Goal: Task Accomplishment & Management: Complete application form

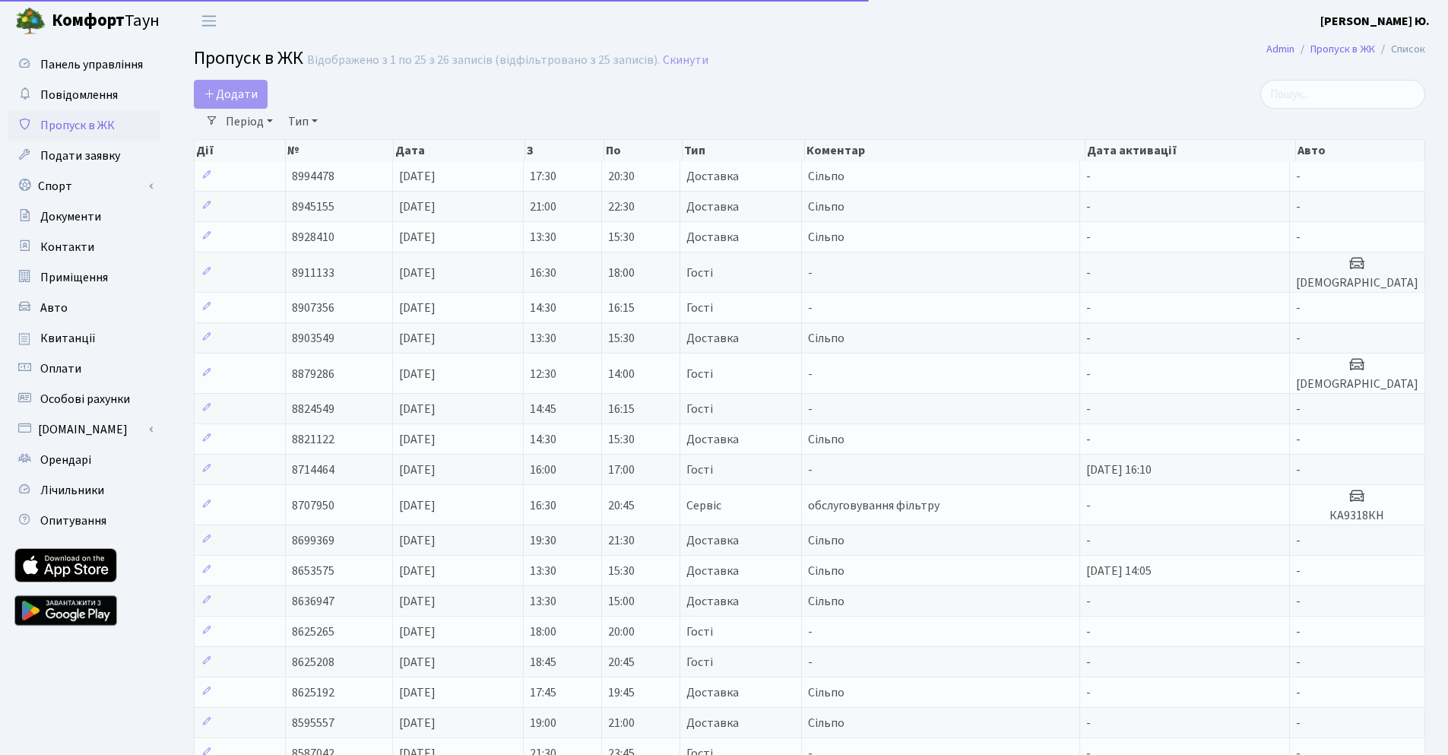
select select "25"
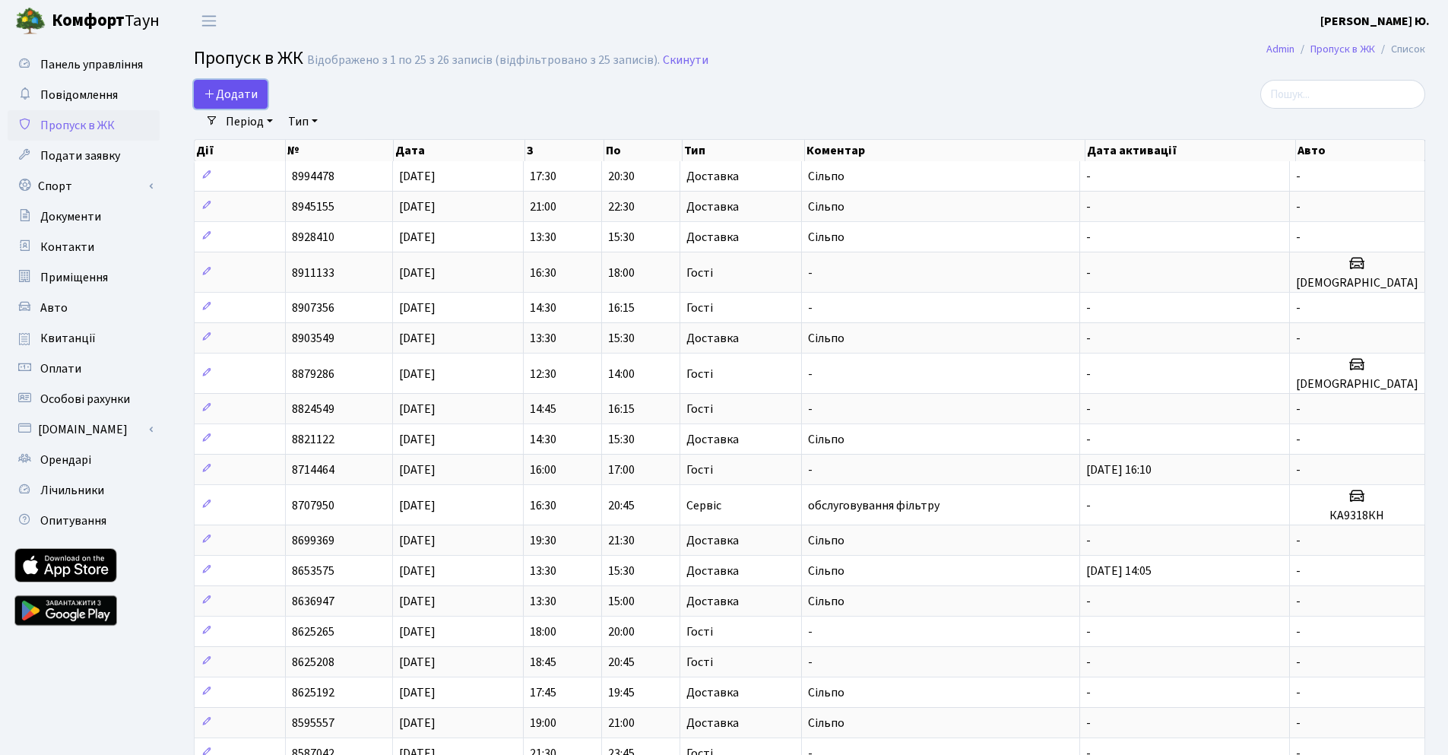
click at [230, 92] on span "Додати" at bounding box center [231, 94] width 54 height 17
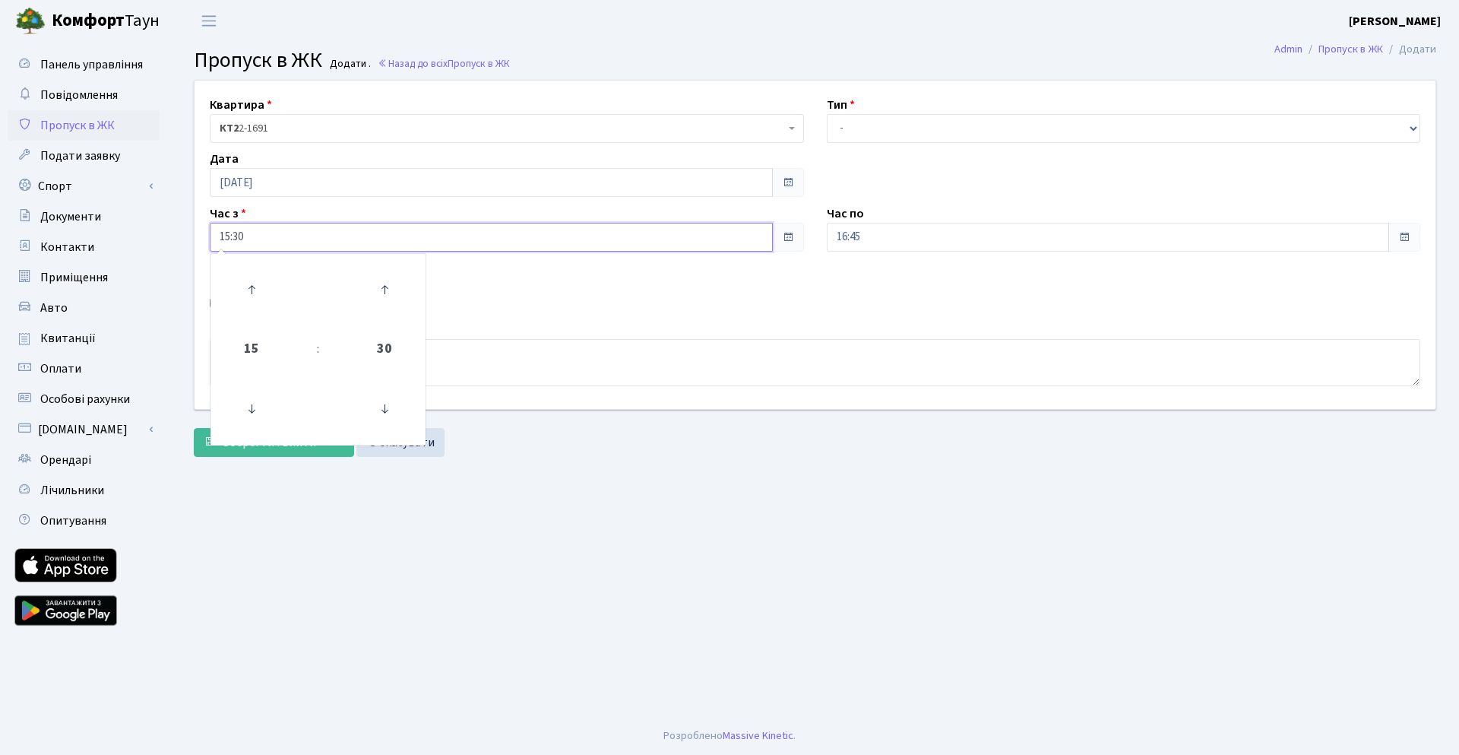
click at [287, 233] on input "15:30" at bounding box center [491, 237] width 563 height 29
click at [257, 288] on icon at bounding box center [251, 289] width 41 height 41
type input "17:30"
click at [906, 235] on input "16:45" at bounding box center [1108, 237] width 563 height 29
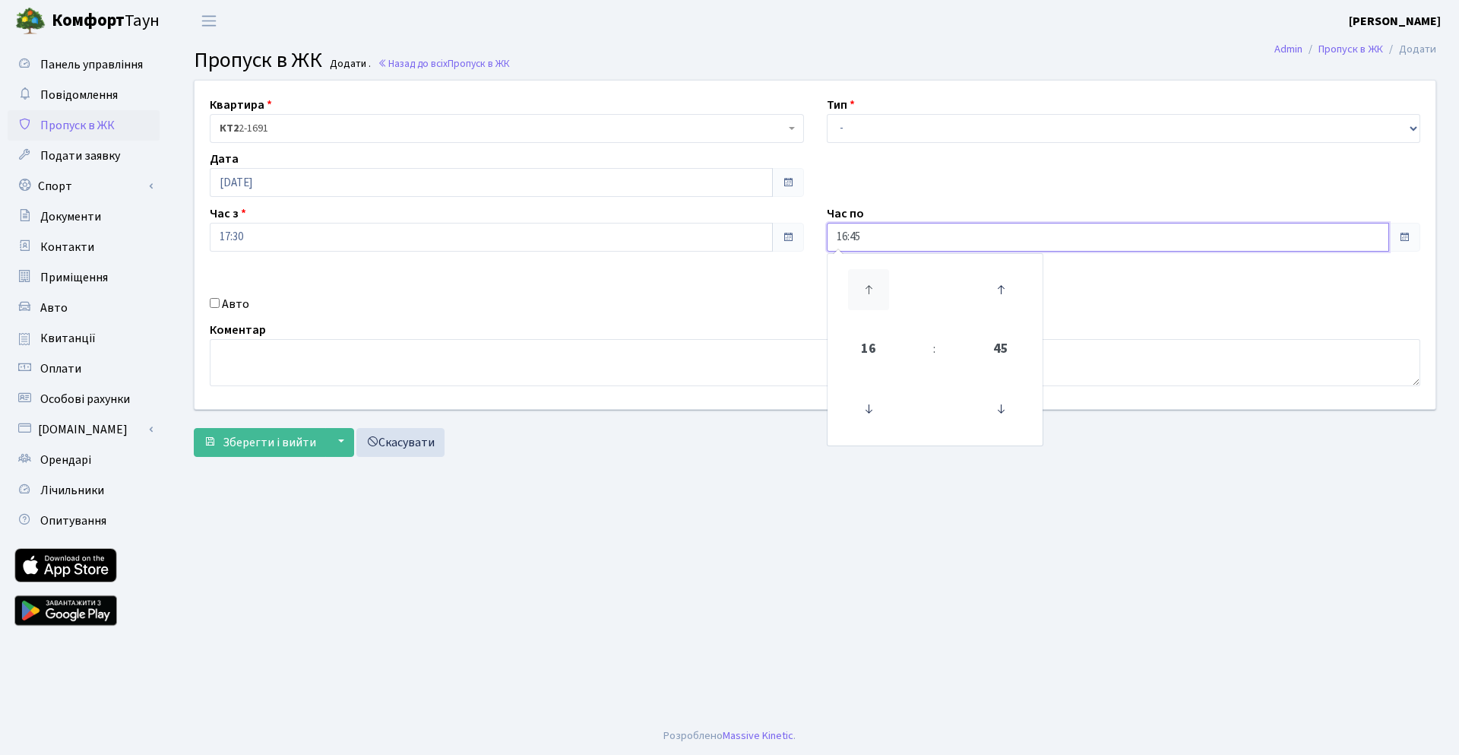
click at [873, 291] on icon at bounding box center [868, 289] width 41 height 41
type input "19:45"
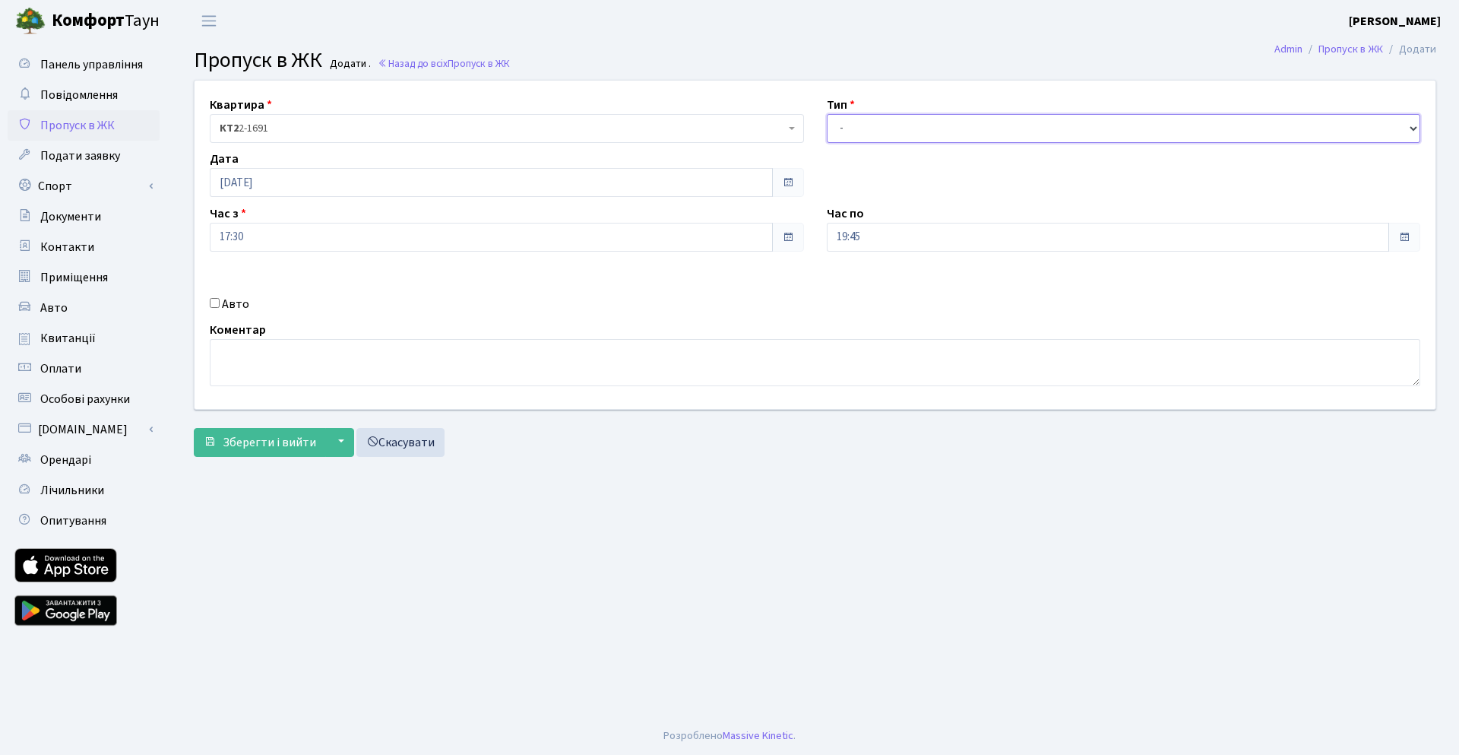
click at [870, 119] on select "- Доставка Таксі Гості Сервіс" at bounding box center [1124, 128] width 594 height 29
select select "3"
click at [827, 114] on select "- Доставка Таксі Гості Сервіс" at bounding box center [1124, 128] width 594 height 29
click at [258, 437] on span "Зберегти і вийти" at bounding box center [269, 442] width 93 height 17
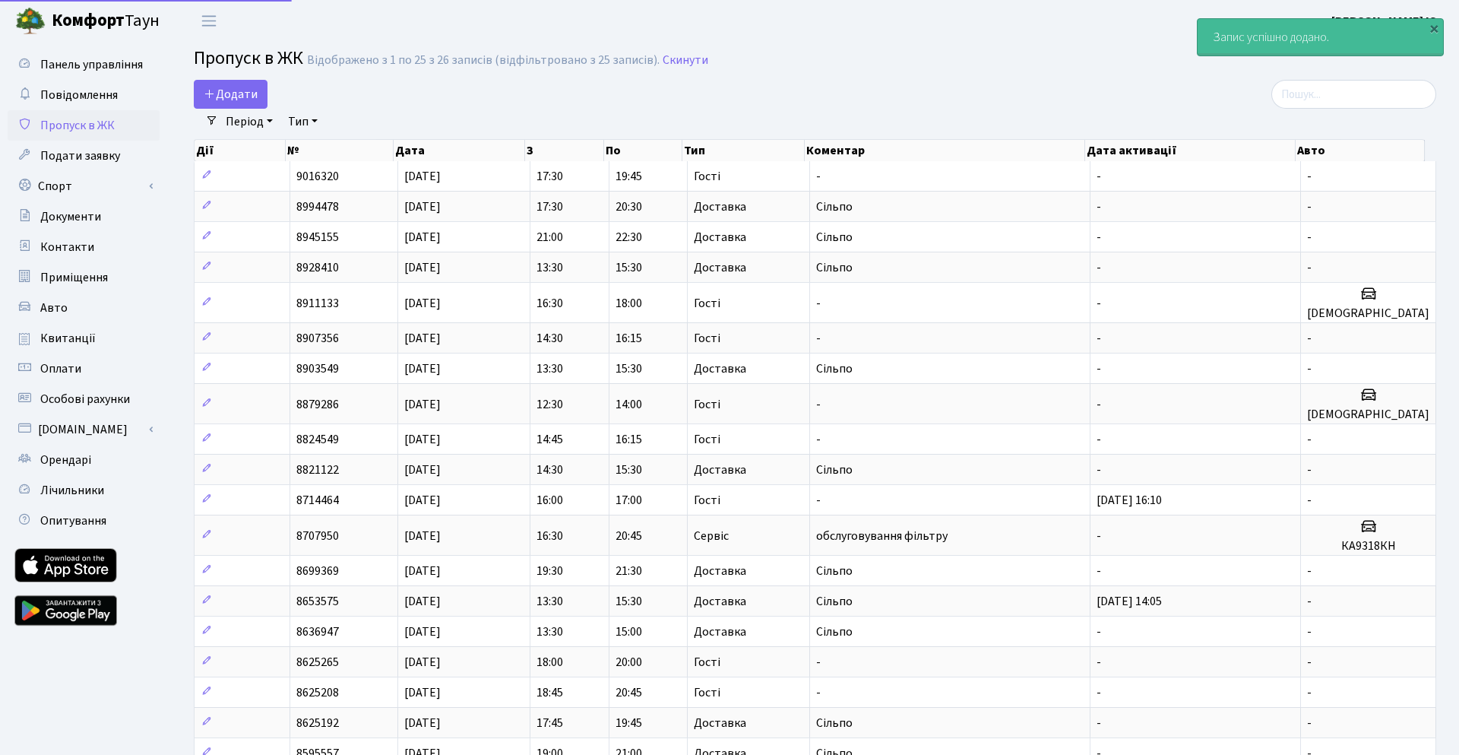
select select "25"
